Goal: Transaction & Acquisition: Purchase product/service

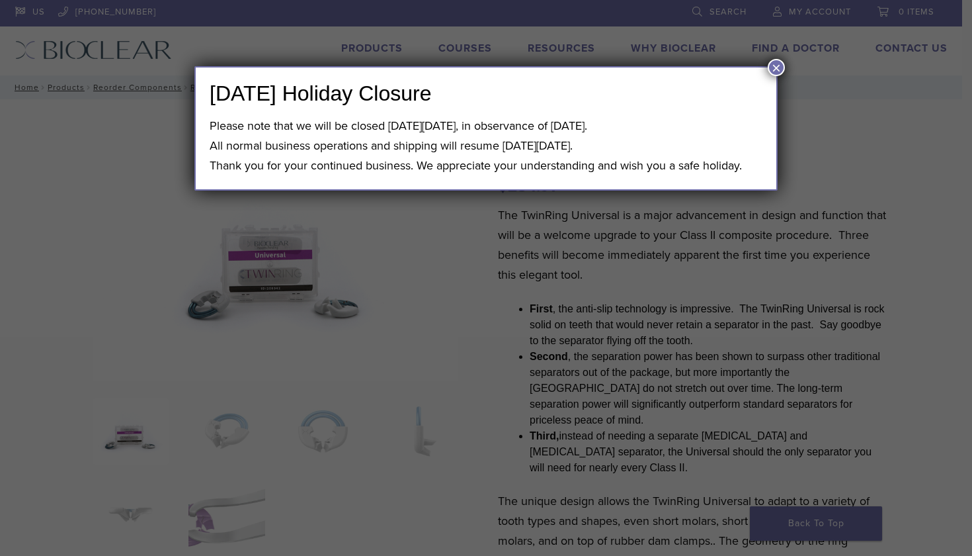
click at [769, 73] on button "×" at bounding box center [776, 67] width 17 height 17
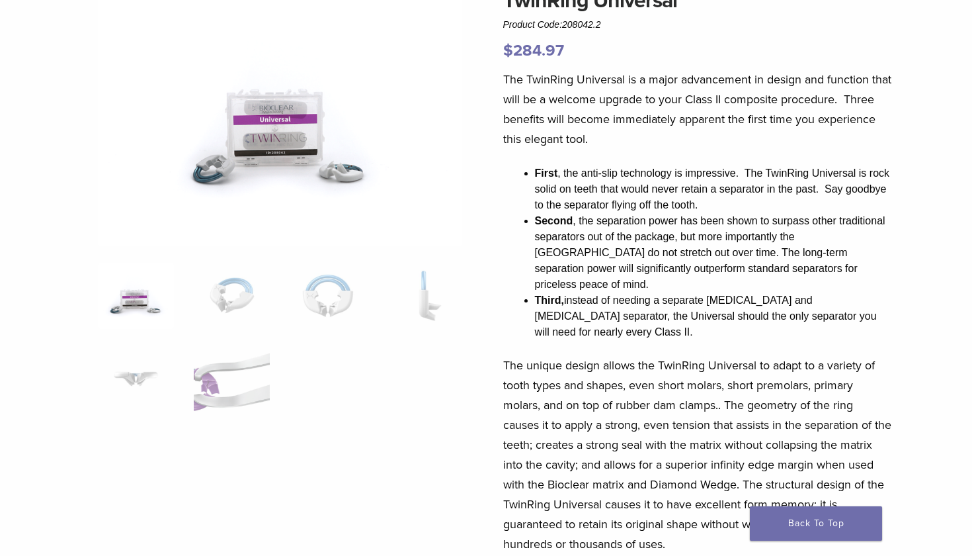
scroll to position [119, 0]
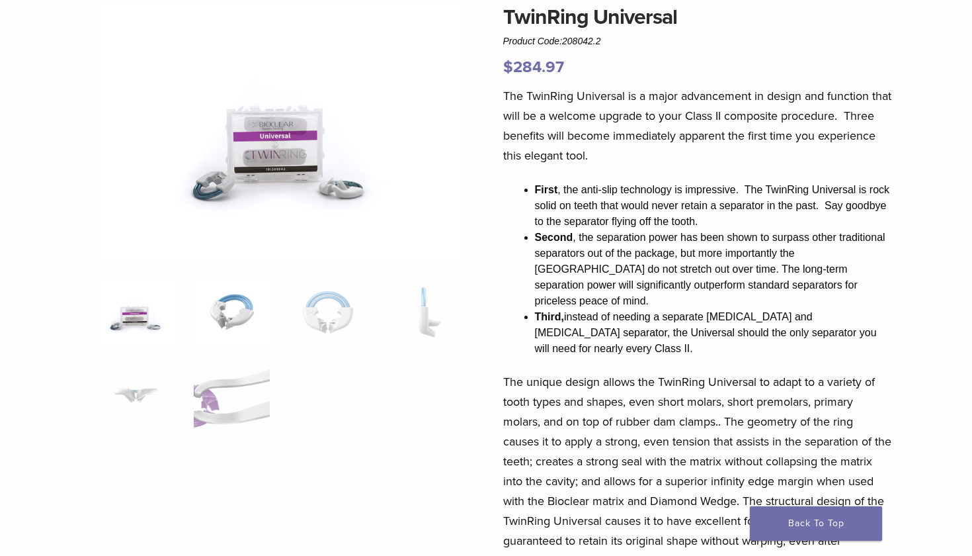
click at [210, 323] on img at bounding box center [232, 312] width 76 height 66
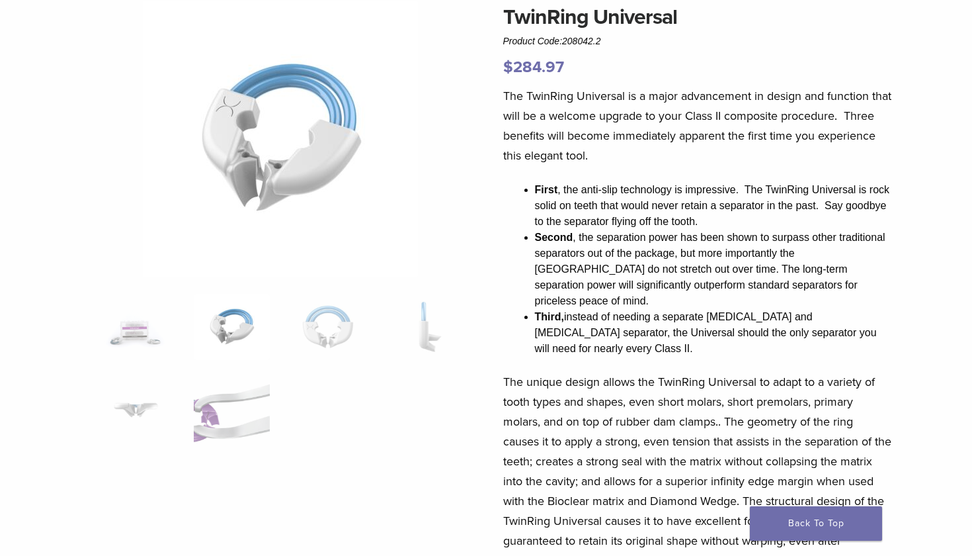
click at [280, 314] on ol at bounding box center [280, 377] width 385 height 167
click at [314, 322] on img at bounding box center [328, 327] width 76 height 66
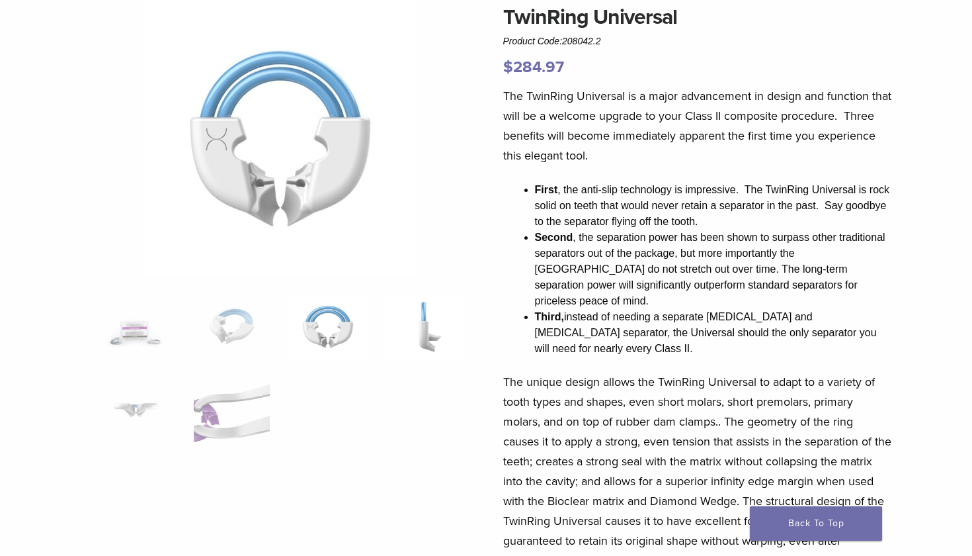
click at [417, 329] on img at bounding box center [424, 327] width 76 height 66
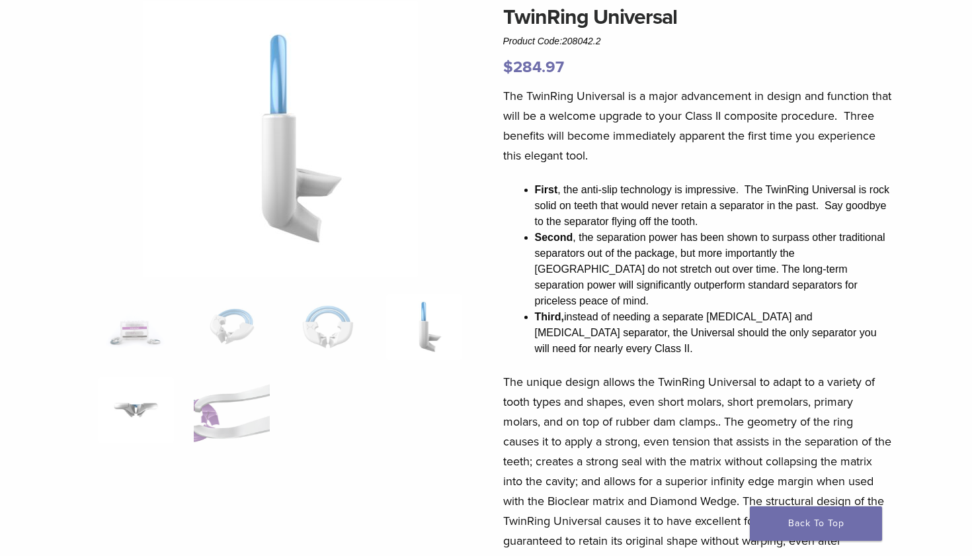
click at [127, 384] on img at bounding box center [136, 410] width 76 height 66
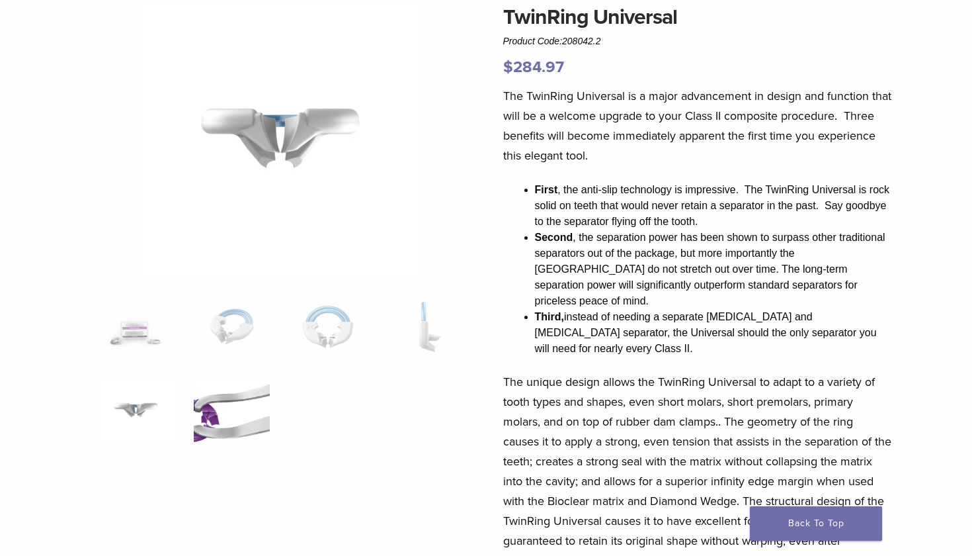
click at [219, 407] on img at bounding box center [232, 410] width 76 height 66
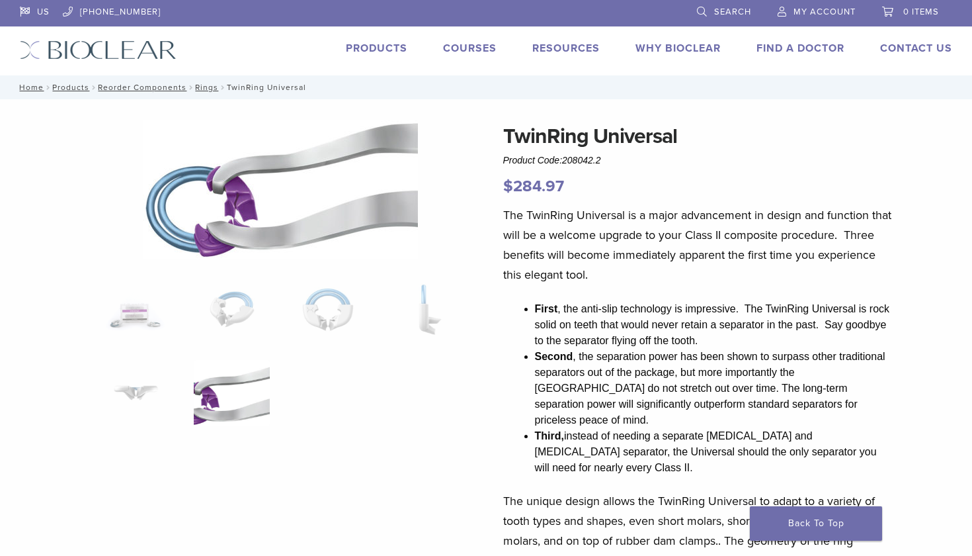
scroll to position [0, 0]
click at [390, 50] on link "Products" at bounding box center [377, 48] width 62 height 13
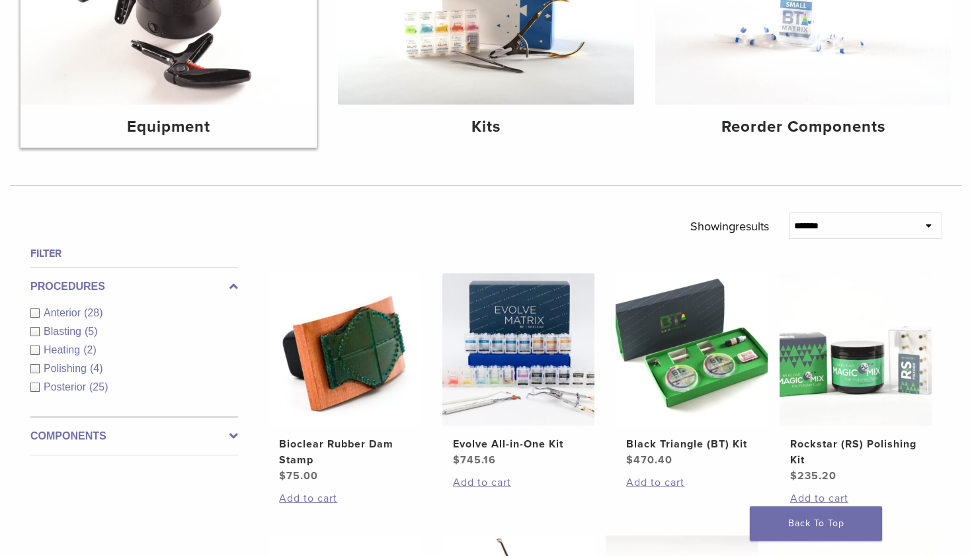
scroll to position [272, 0]
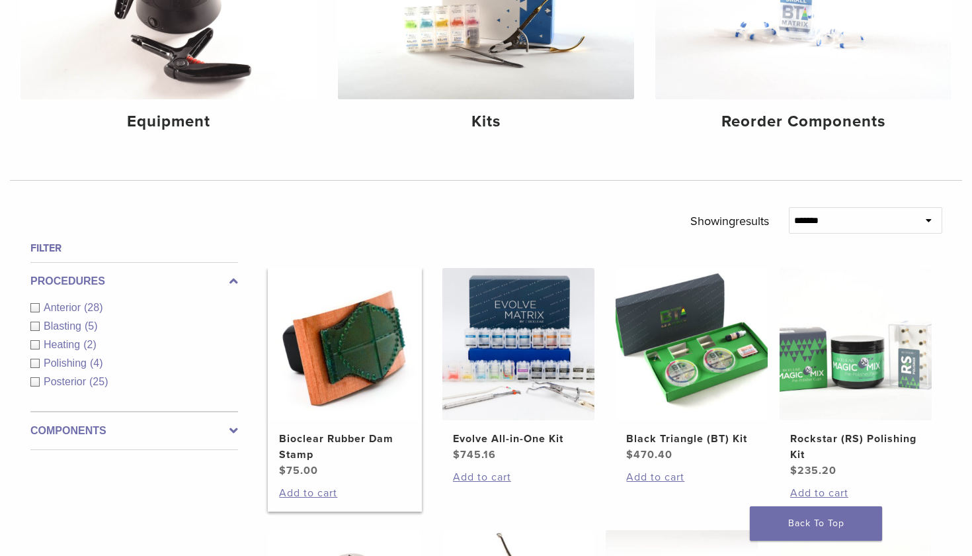
click at [341, 394] on img at bounding box center [345, 344] width 152 height 152
